Goal: Transaction & Acquisition: Purchase product/service

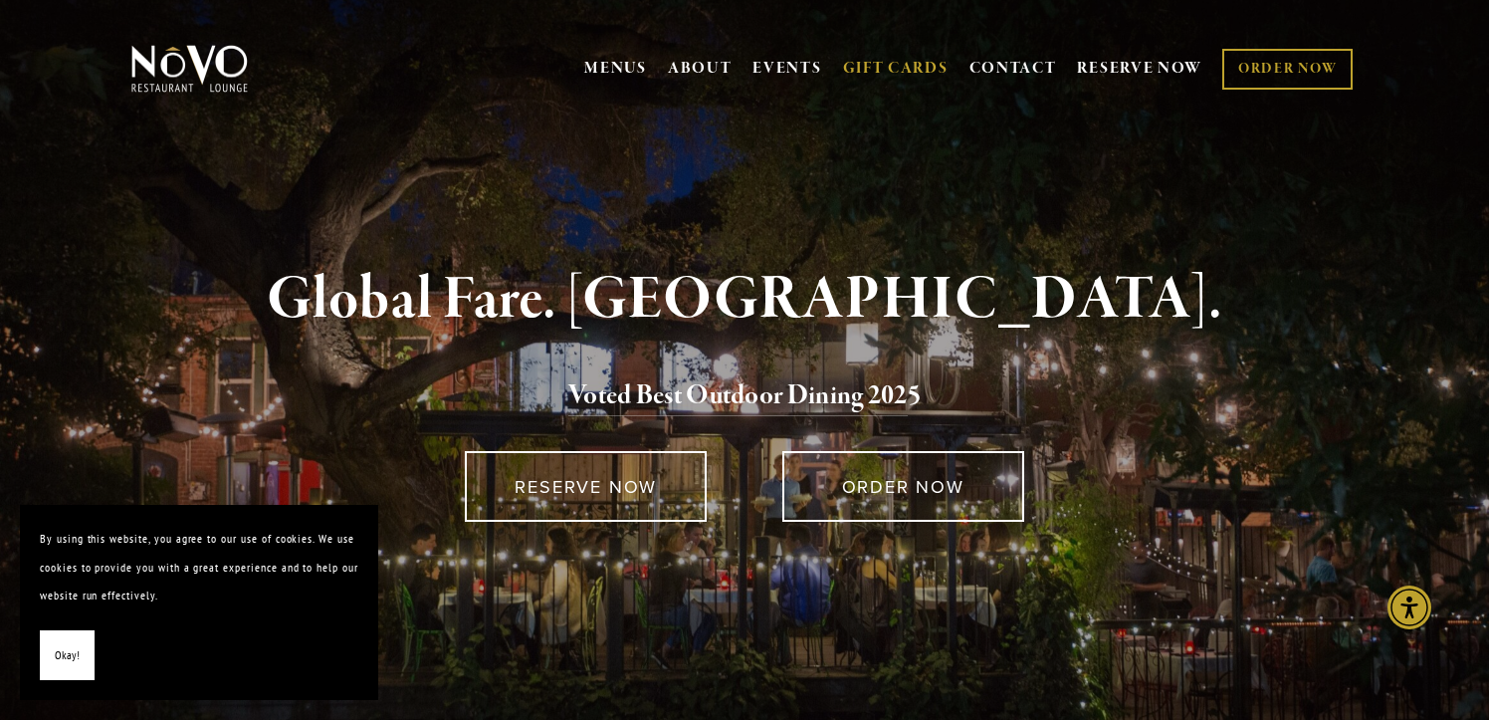
click at [904, 71] on link "GIFT CARDS" at bounding box center [896, 69] width 106 height 38
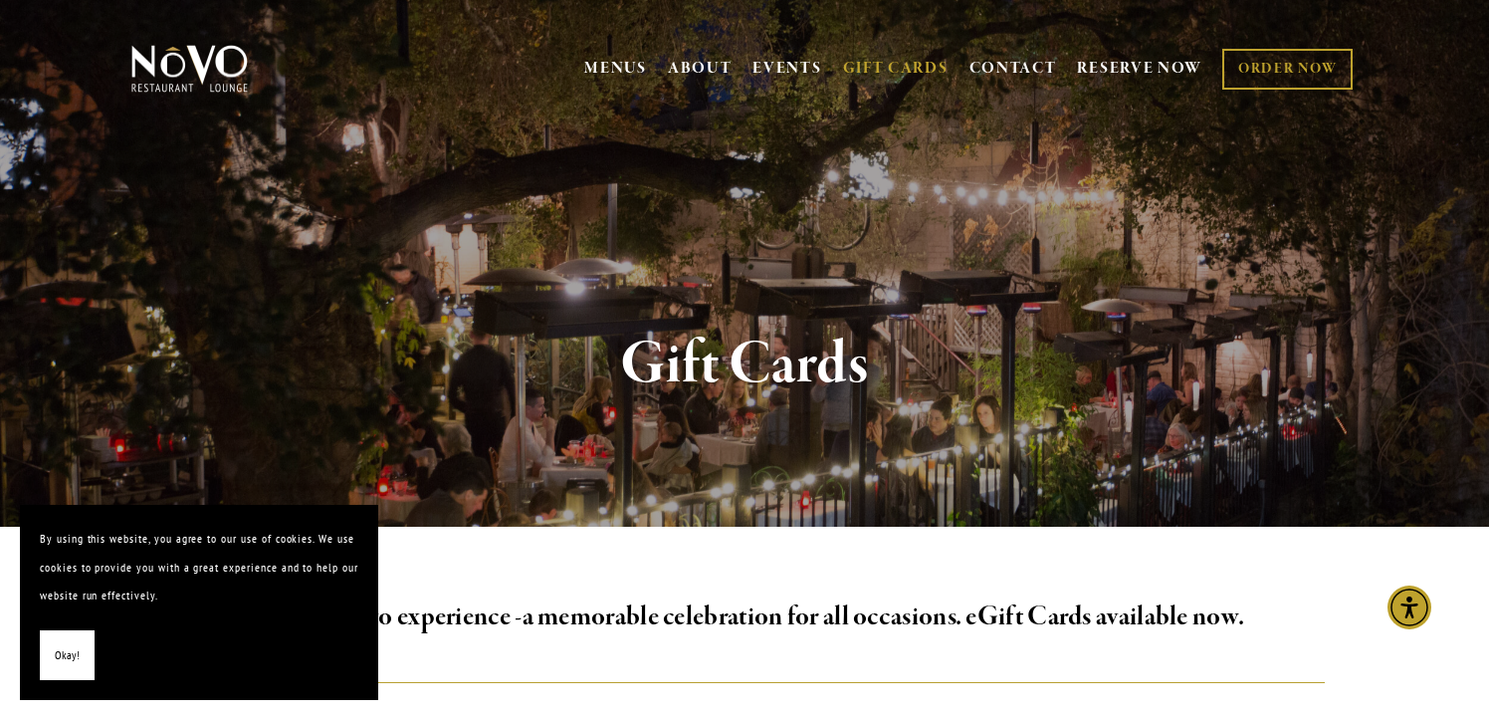
click at [65, 655] on span "Okay!" at bounding box center [67, 655] width 25 height 29
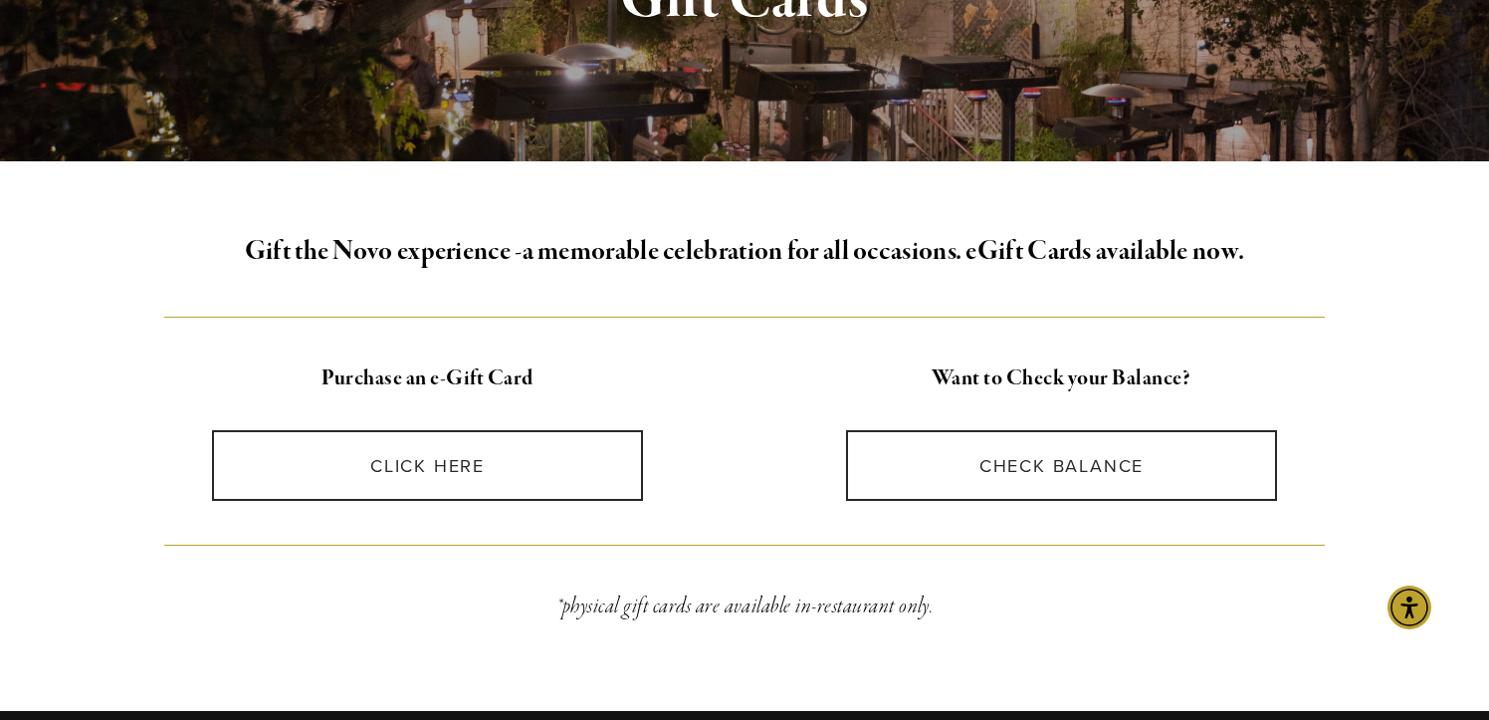
scroll to position [370, 0]
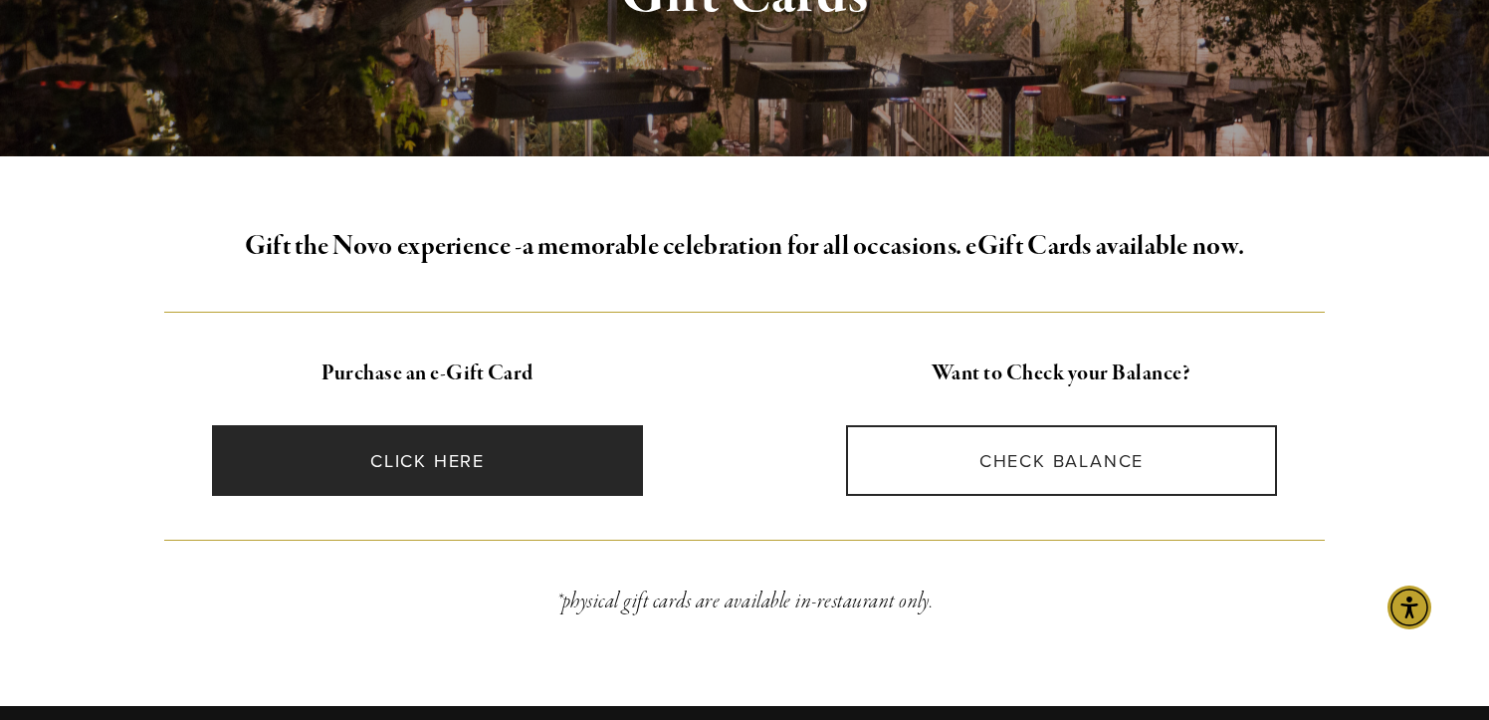
click at [483, 465] on link "CLICK HERE" at bounding box center [428, 460] width 432 height 71
